Goal: Task Accomplishment & Management: Complete application form

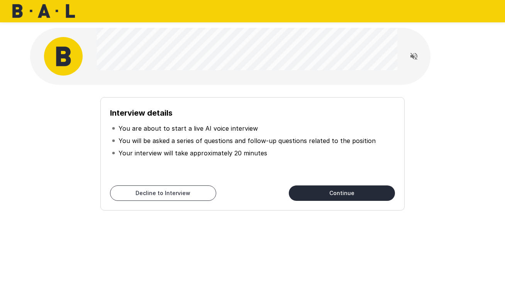
click at [351, 198] on button "Continue" at bounding box center [342, 193] width 106 height 15
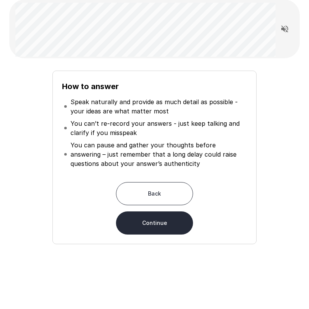
scroll to position [56, 0]
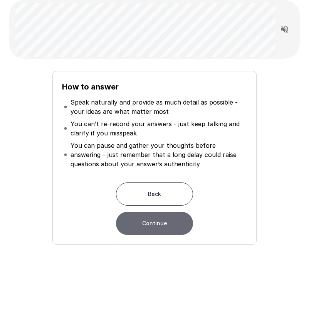
click at [180, 228] on button "Continue" at bounding box center [154, 223] width 77 height 23
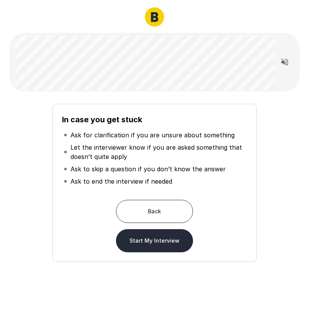
scroll to position [14, 0]
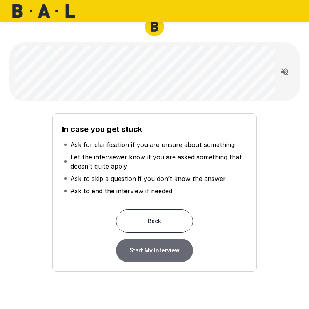
click at [166, 254] on button "Start My Interview" at bounding box center [154, 250] width 77 height 23
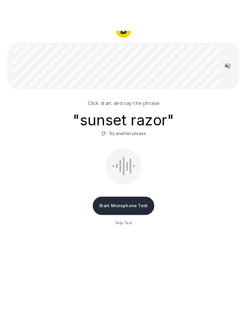
scroll to position [41, 0]
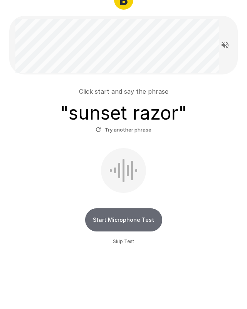
click at [132, 221] on button "Start Microphone Test" at bounding box center [123, 219] width 77 height 23
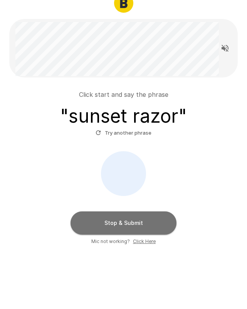
click at [120, 221] on button "Stop & Submit" at bounding box center [124, 222] width 106 height 23
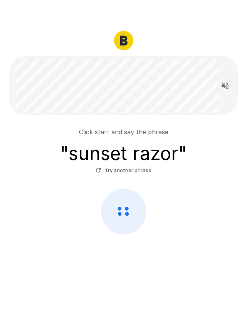
scroll to position [0, 0]
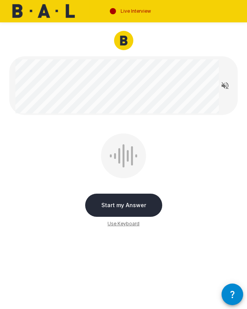
click at [122, 159] on div at bounding box center [123, 155] width 45 height 45
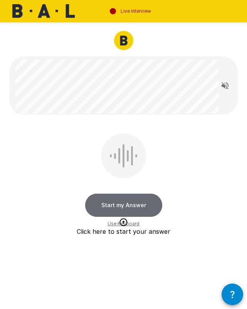
click at [129, 206] on button "Start my Answer" at bounding box center [123, 205] width 77 height 23
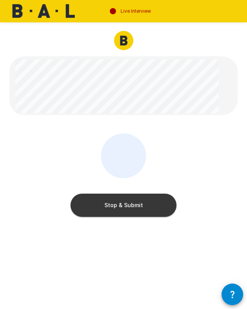
click at [129, 206] on button "Stop & Submit" at bounding box center [124, 205] width 106 height 23
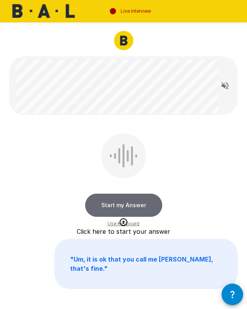
click at [128, 204] on button "Start my Answer" at bounding box center [123, 205] width 77 height 23
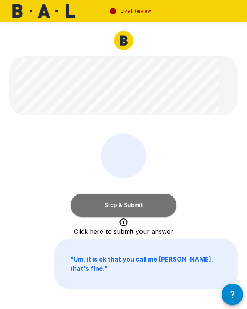
click at [128, 204] on button "Stop & Submit" at bounding box center [124, 205] width 106 height 23
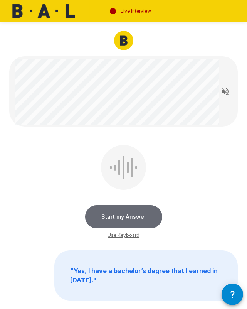
click at [121, 220] on button "Start my Answer" at bounding box center [123, 216] width 77 height 23
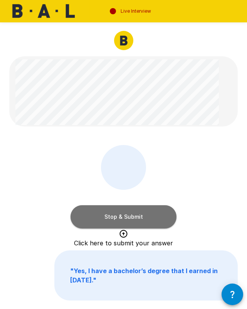
click at [121, 220] on button "Stop & Submit" at bounding box center [124, 216] width 106 height 23
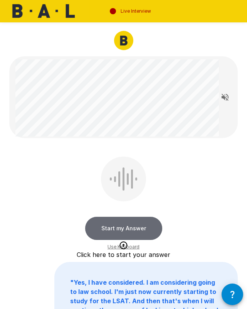
click at [141, 233] on button "Start my Answer" at bounding box center [123, 228] width 77 height 23
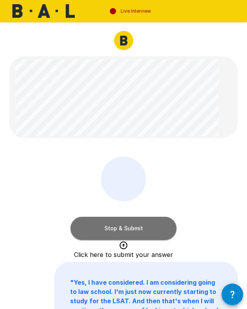
click at [139, 230] on button "Stop & Submit" at bounding box center [124, 228] width 106 height 23
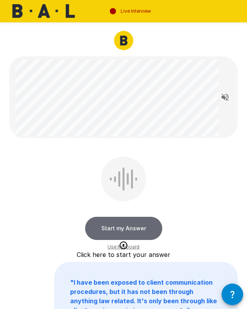
click at [127, 226] on button "Start my Answer" at bounding box center [123, 228] width 77 height 23
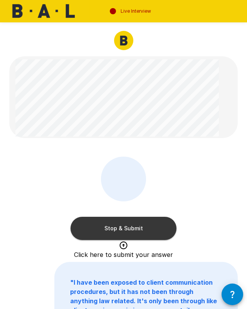
click at [121, 225] on button "Stop & Submit" at bounding box center [124, 228] width 106 height 23
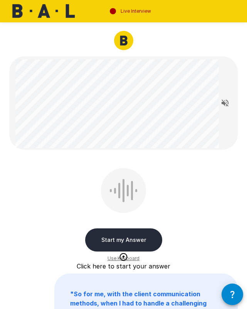
click at [118, 237] on button "Start my Answer" at bounding box center [123, 239] width 77 height 23
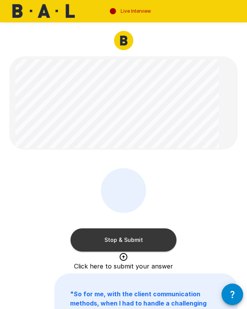
click at [126, 239] on button "Stop & Submit" at bounding box center [124, 239] width 106 height 23
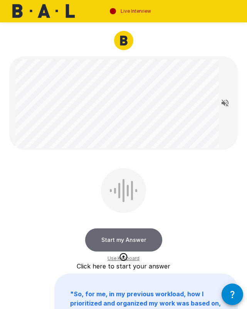
click at [113, 238] on button "Start my Answer" at bounding box center [123, 239] width 77 height 23
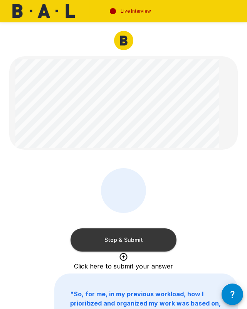
click at [110, 238] on button "Stop & Submit" at bounding box center [124, 239] width 106 height 23
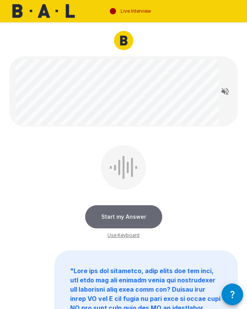
click at [121, 214] on button "Start my Answer" at bounding box center [123, 216] width 77 height 23
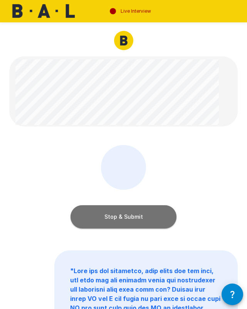
click at [119, 219] on button "Stop & Submit" at bounding box center [124, 216] width 106 height 23
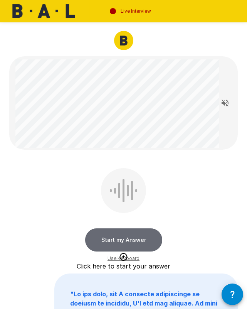
click at [122, 238] on button "Start my Answer" at bounding box center [123, 239] width 77 height 23
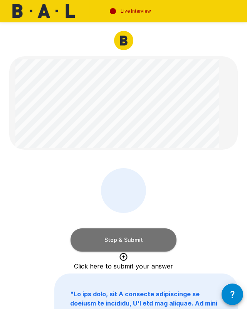
click at [120, 243] on button "Stop & Submit" at bounding box center [124, 239] width 106 height 23
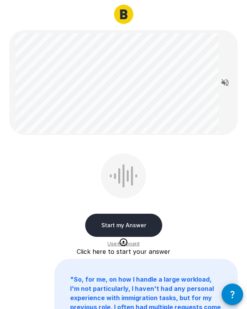
scroll to position [28, 0]
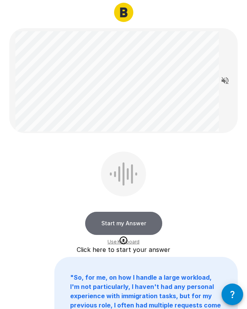
click at [114, 228] on button "Start my Answer" at bounding box center [123, 223] width 77 height 23
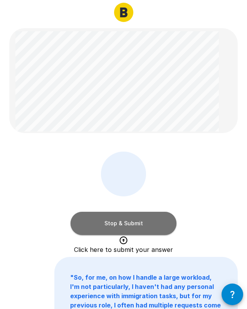
click at [107, 221] on button "Stop & Submit" at bounding box center [124, 223] width 106 height 23
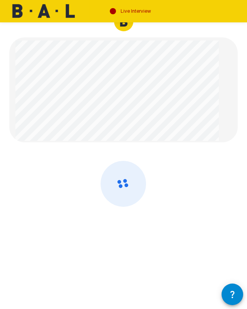
scroll to position [0, 0]
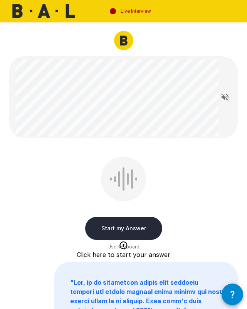
click at [134, 233] on button "Start my Answer" at bounding box center [123, 228] width 77 height 23
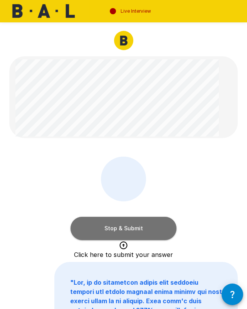
click at [134, 228] on button "Stop & Submit" at bounding box center [124, 228] width 106 height 23
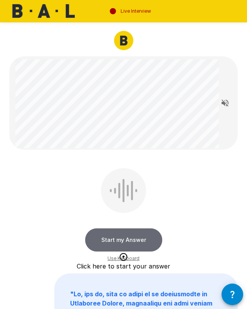
click at [129, 239] on button "Start my Answer" at bounding box center [123, 239] width 77 height 23
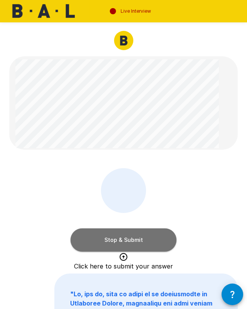
click at [122, 242] on button "Stop & Submit" at bounding box center [124, 239] width 106 height 23
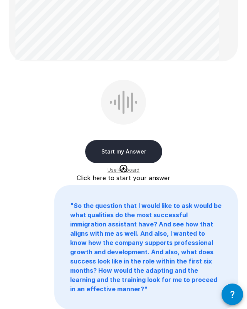
scroll to position [553, 0]
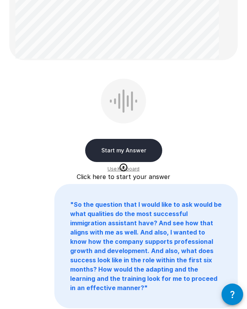
click at [106, 153] on button "Start my Answer" at bounding box center [123, 150] width 77 height 23
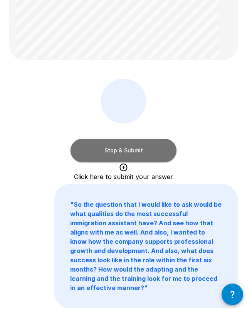
click at [124, 151] on button "Stop & Submit" at bounding box center [124, 150] width 106 height 23
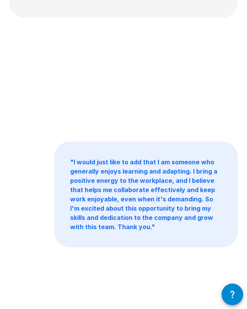
scroll to position [74, 0]
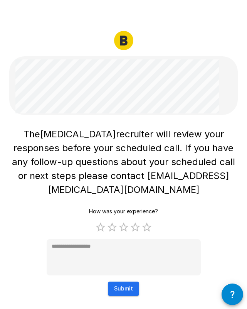
type textarea "*"
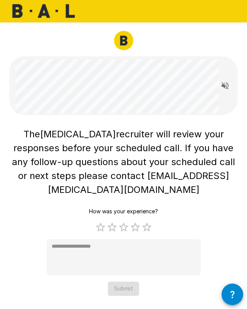
scroll to position [0, 0]
